Goal: Task Accomplishment & Management: Manage account settings

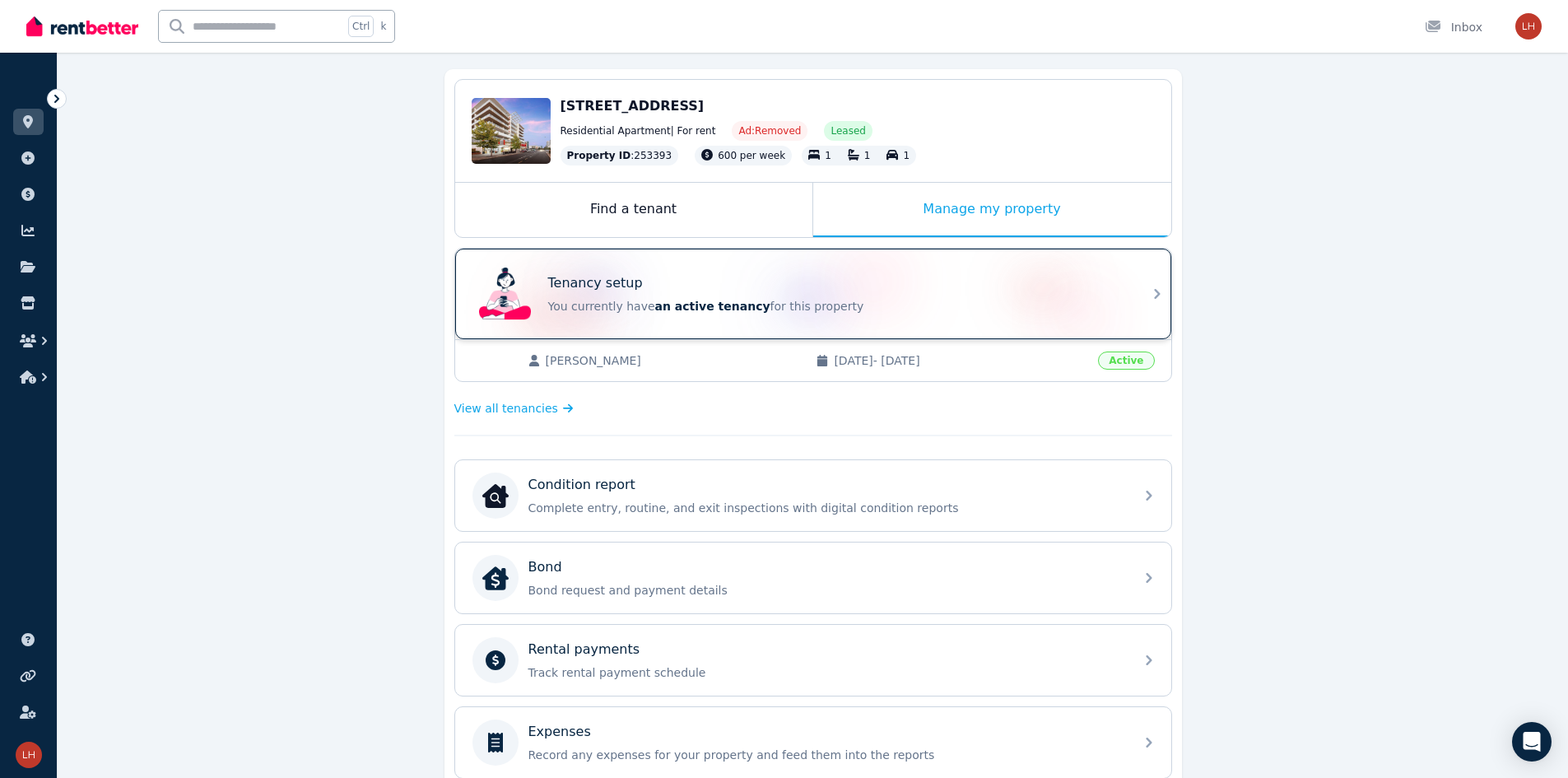
scroll to position [411, 0]
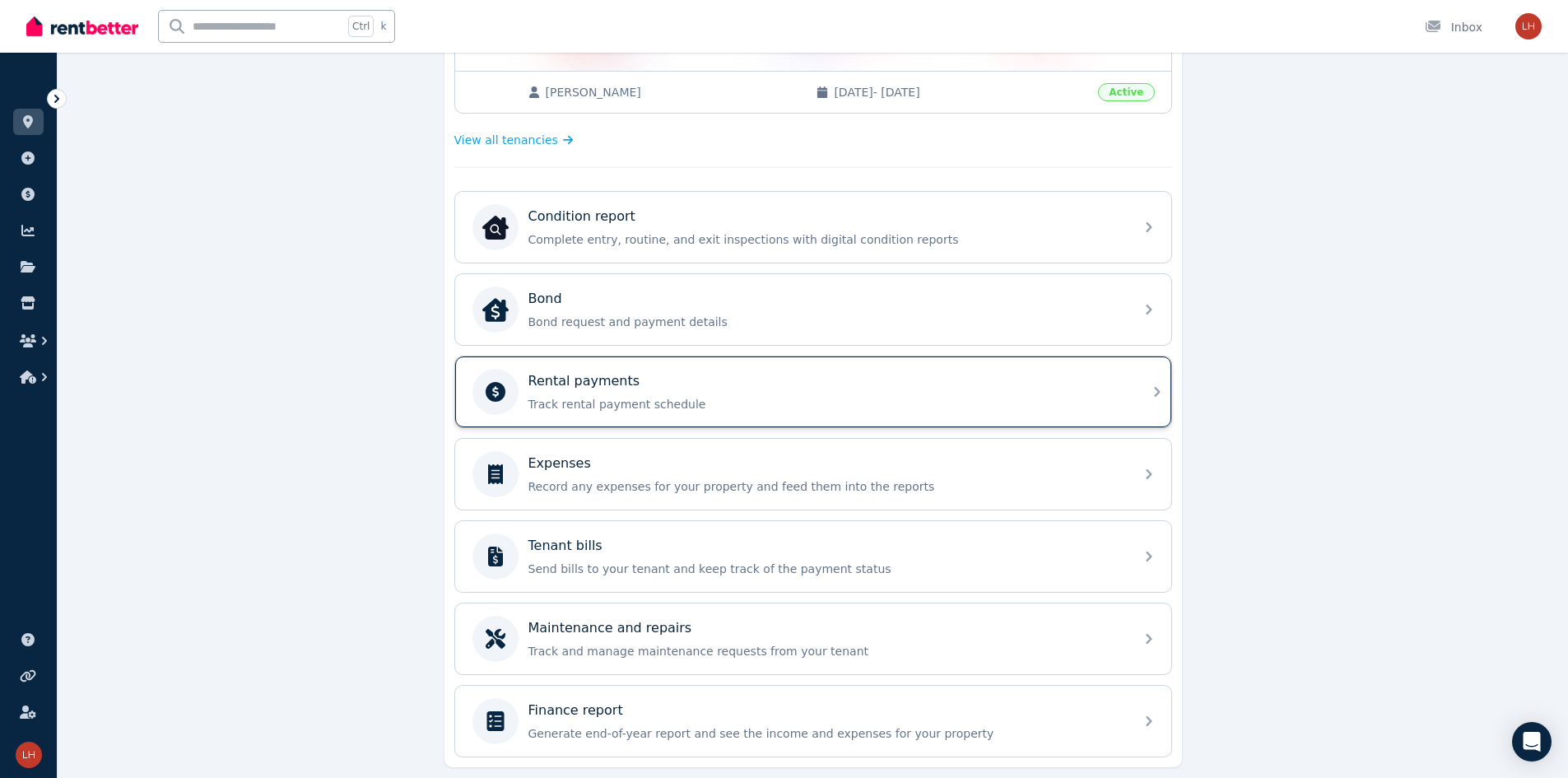
click at [573, 380] on p "Rental payments" at bounding box center [584, 381] width 112 height 19
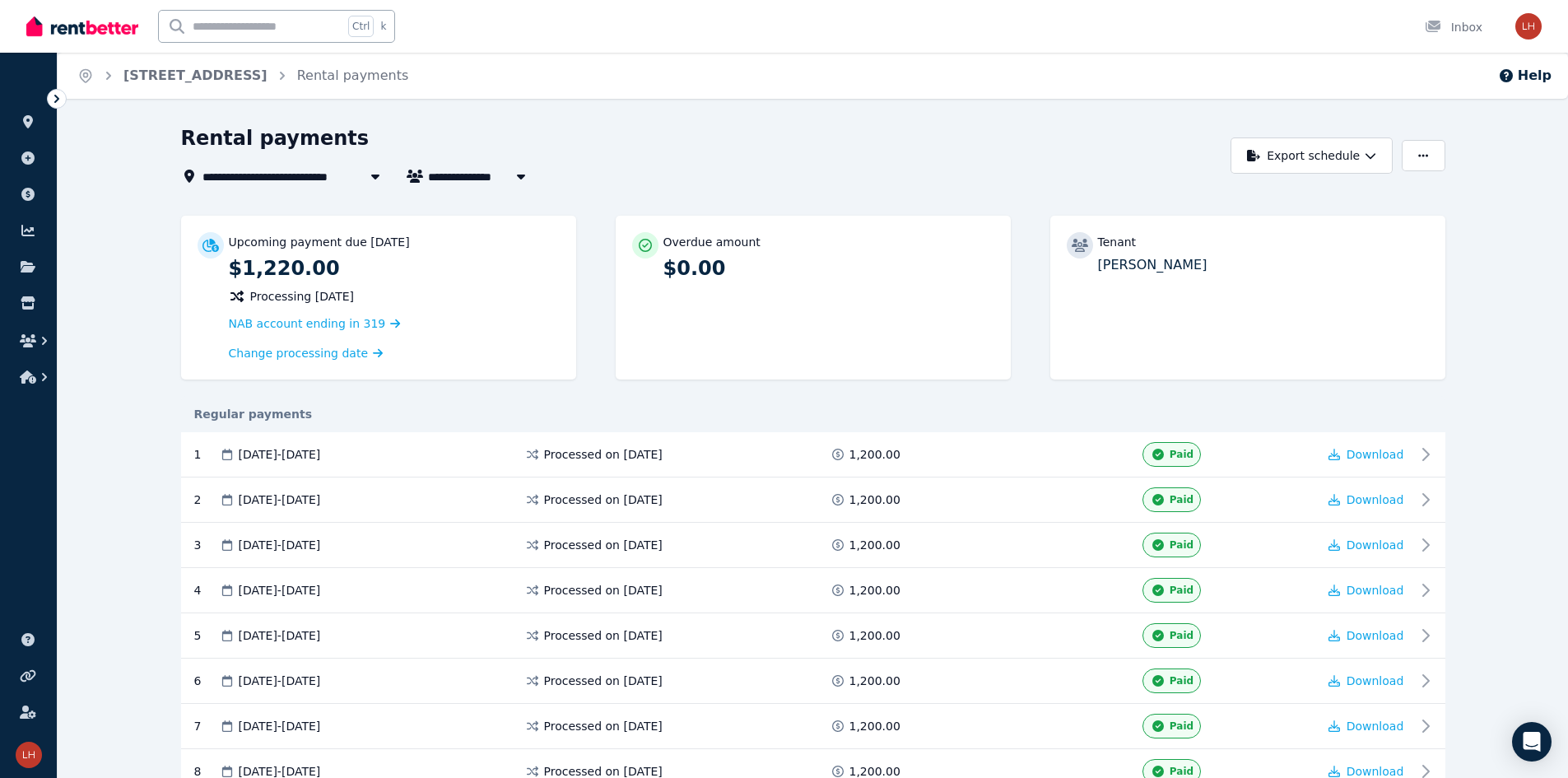
click at [365, 245] on p "Upcoming payment due 2 Sept 2025" at bounding box center [319, 242] width 181 height 17
click at [428, 287] on div "Upcoming payment due 2 Sept 2025 $1,220.00 Processing 1 Sept 2025 NAB account e…" at bounding box center [394, 297] width 331 height 131
click at [493, 273] on p "$1,220.00" at bounding box center [394, 268] width 331 height 26
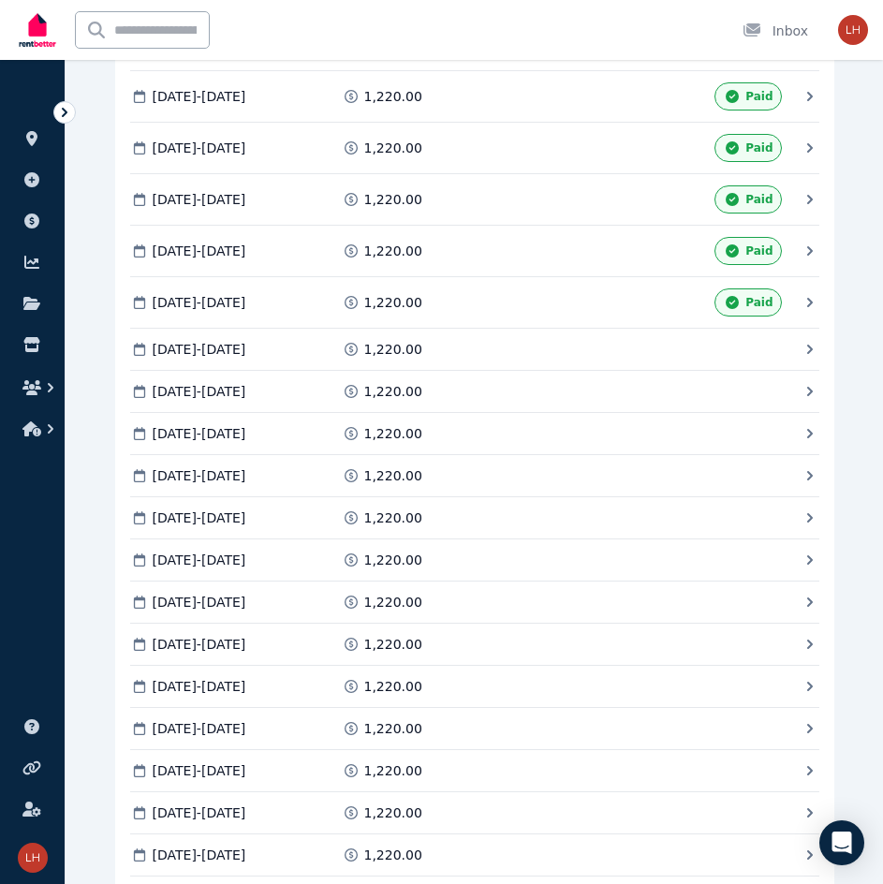
scroll to position [2322, 0]
